Goal: Browse casually: Explore the website without a specific task or goal

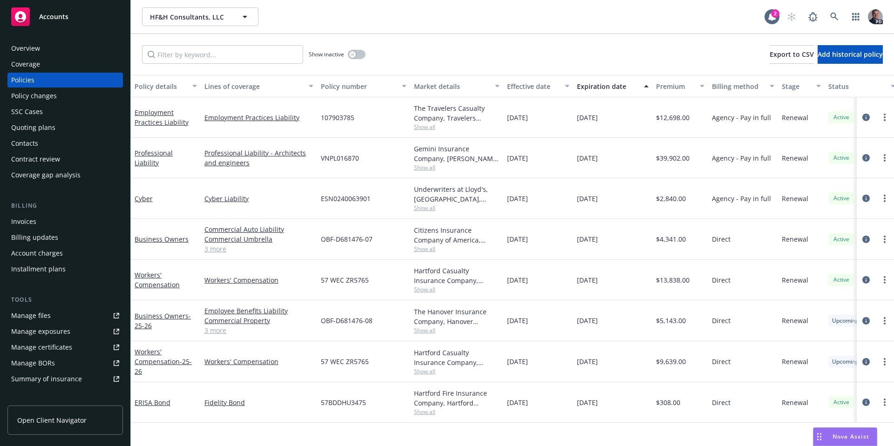
scroll to position [1428, 0]
